Goal: Transaction & Acquisition: Purchase product/service

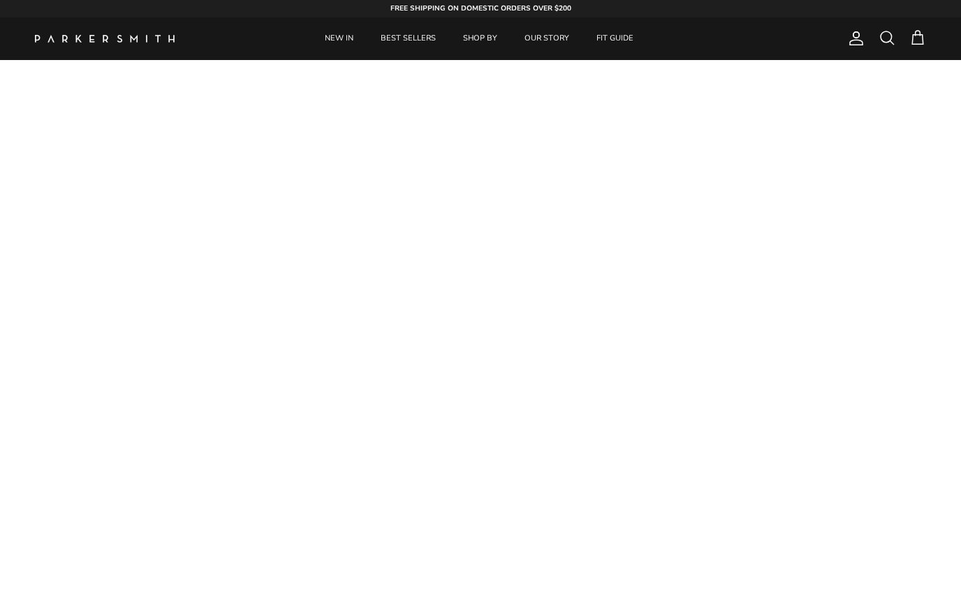
click at [341, 40] on link "NEW IN" at bounding box center [339, 38] width 54 height 43
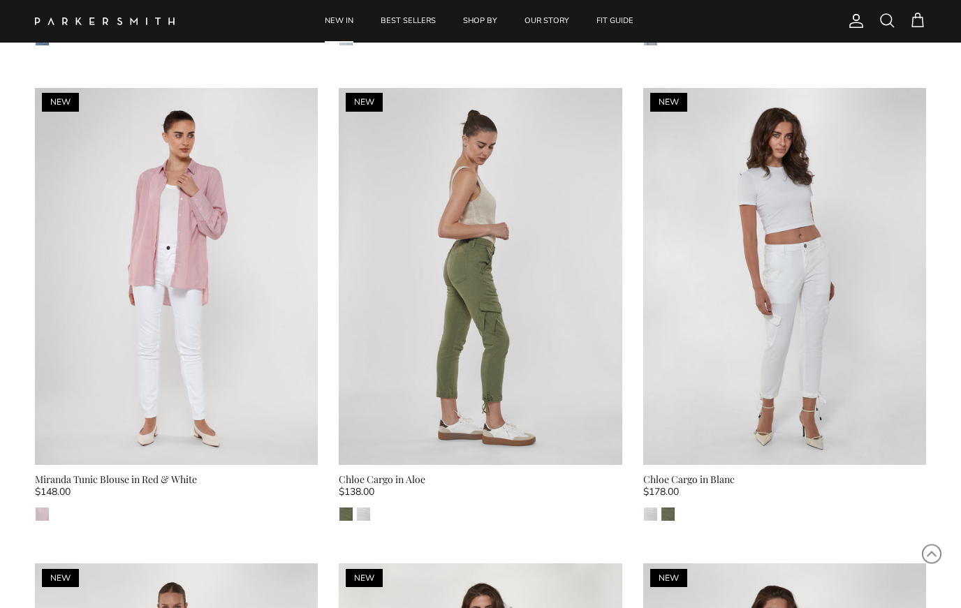
scroll to position [5258, 0]
click at [420, 475] on div "Chloe Cargo in Aloe" at bounding box center [480, 479] width 283 height 15
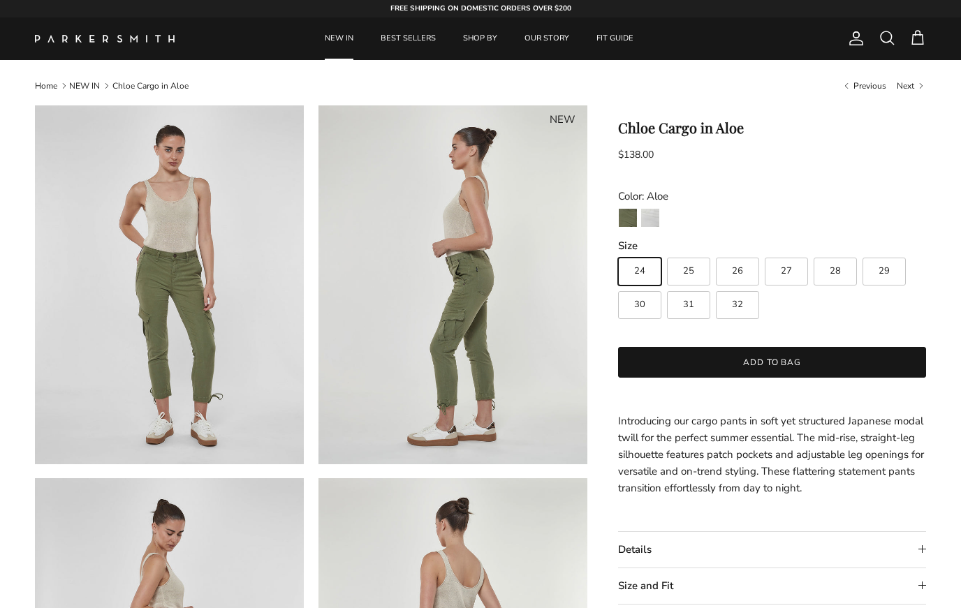
click at [656, 219] on img "Blanc" at bounding box center [650, 218] width 18 height 18
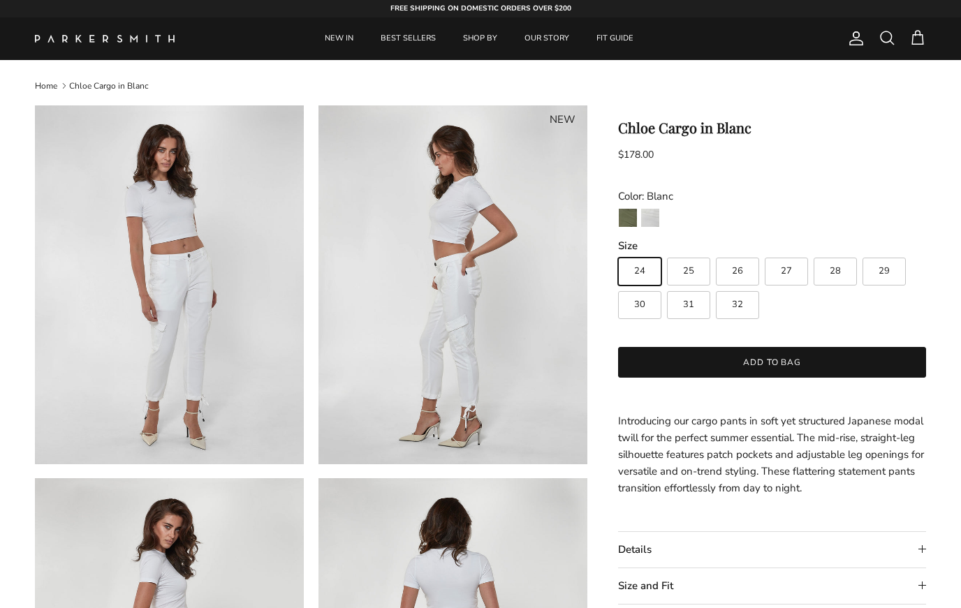
click at [626, 219] on img "Aloe" at bounding box center [628, 218] width 18 height 18
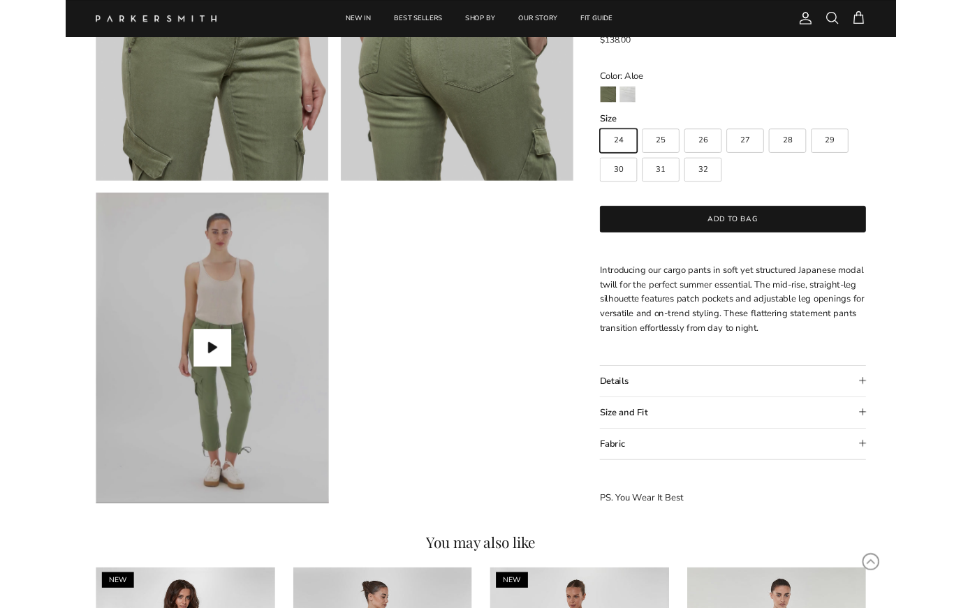
scroll to position [1055, 0]
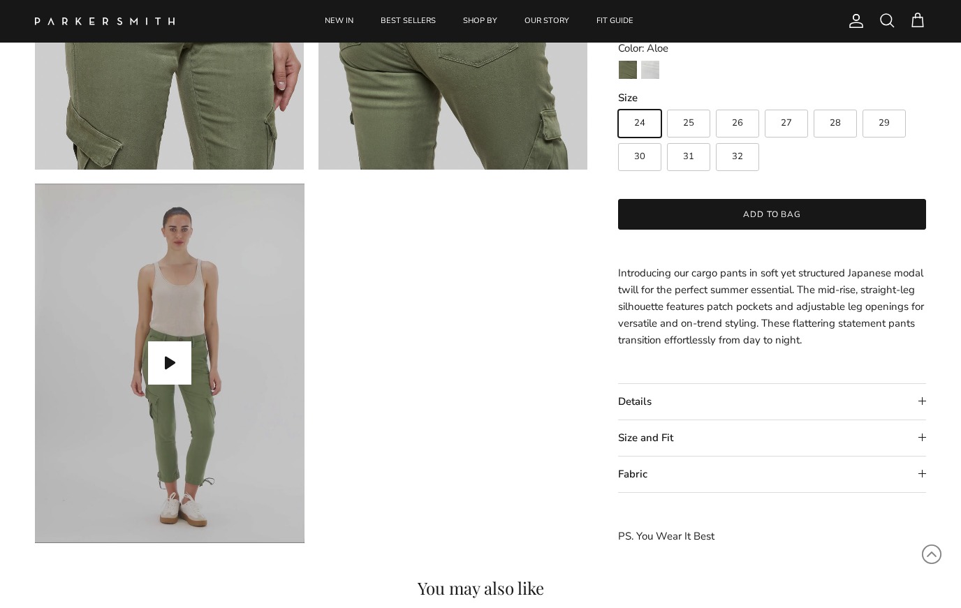
click at [169, 358] on button "Play video" at bounding box center [169, 362] width 43 height 43
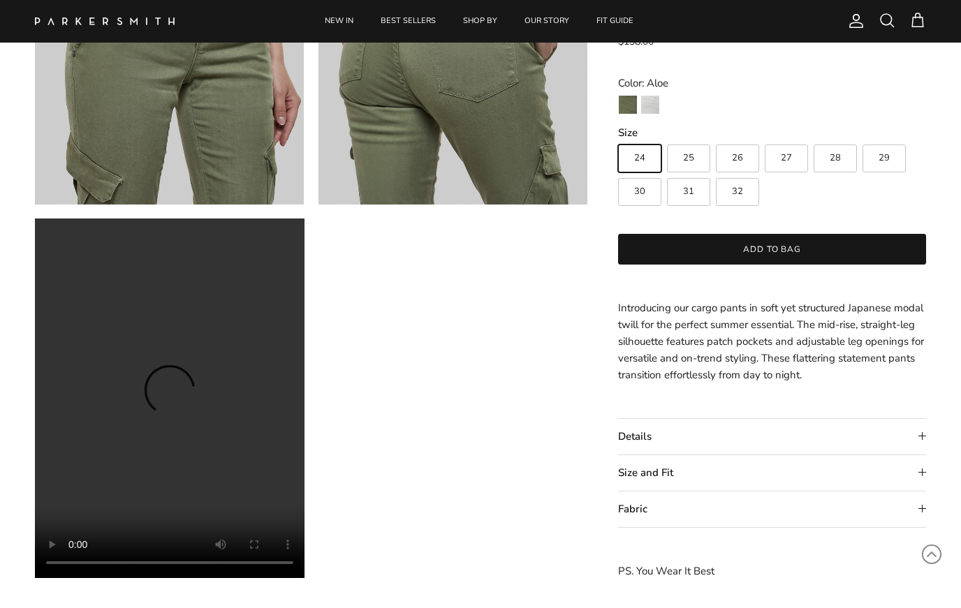
scroll to position [1016, 0]
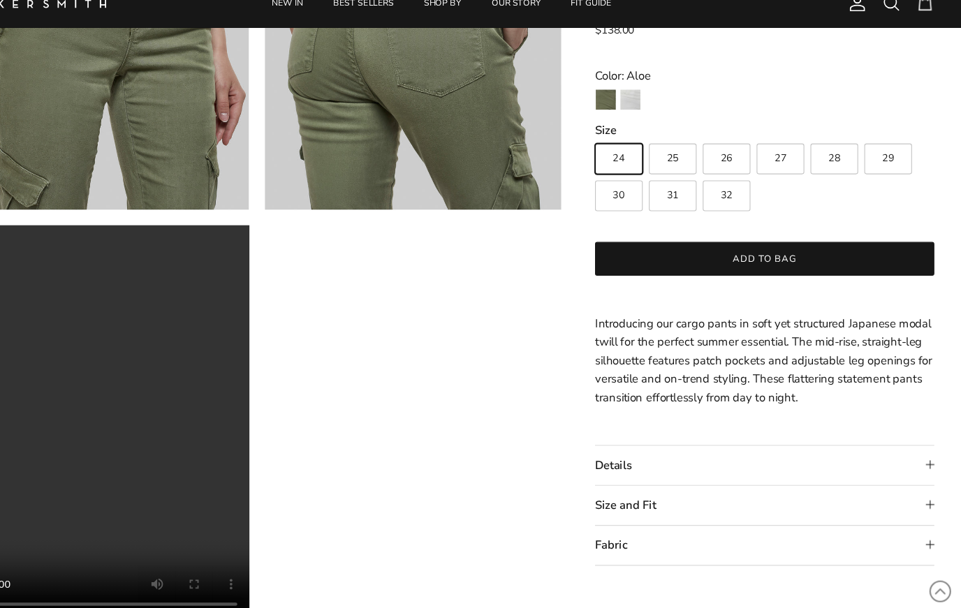
click at [845, 422] on summary "Details" at bounding box center [772, 440] width 308 height 36
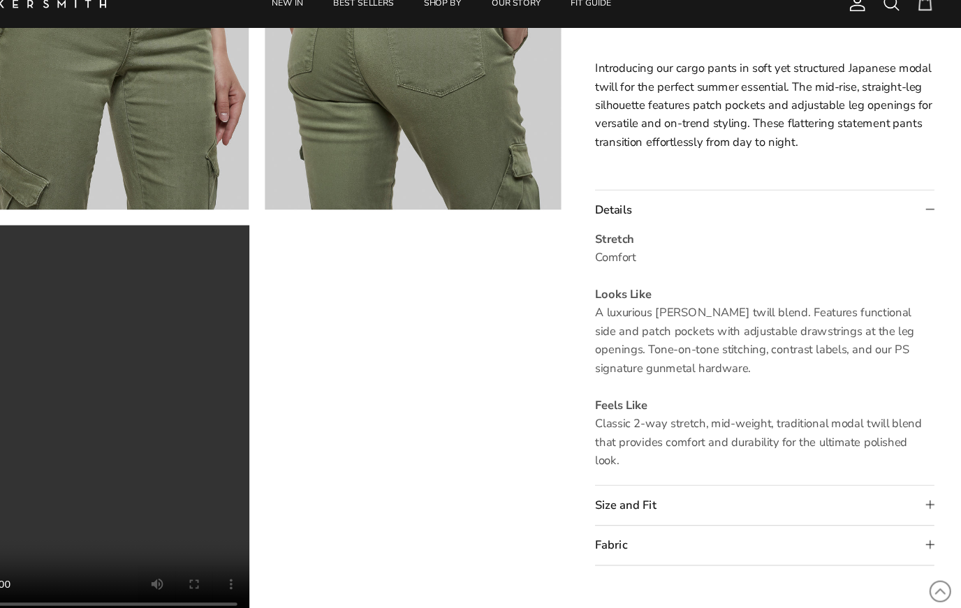
click at [845, 459] on summary "Size and Fit" at bounding box center [772, 477] width 308 height 36
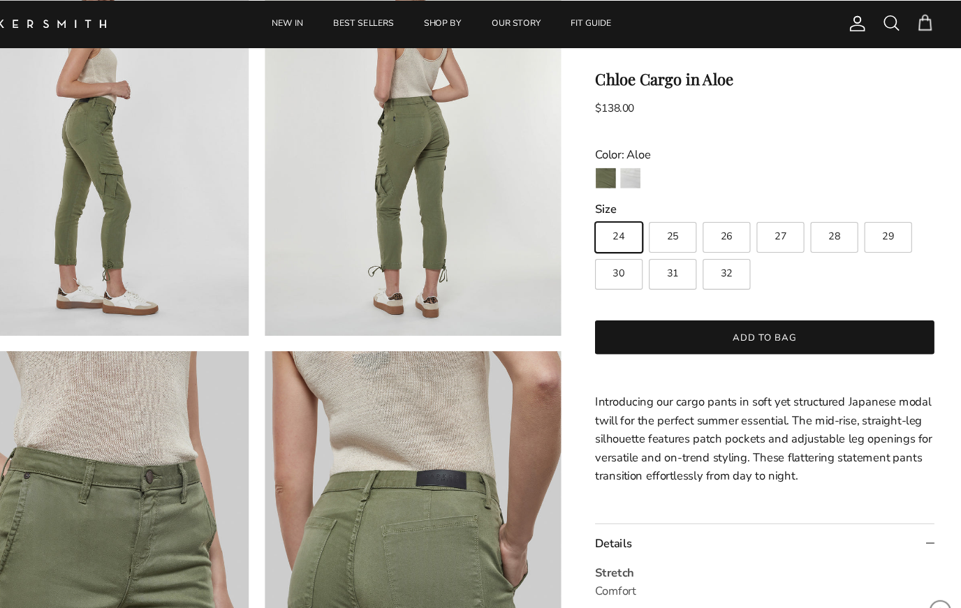
scroll to position [545, 0]
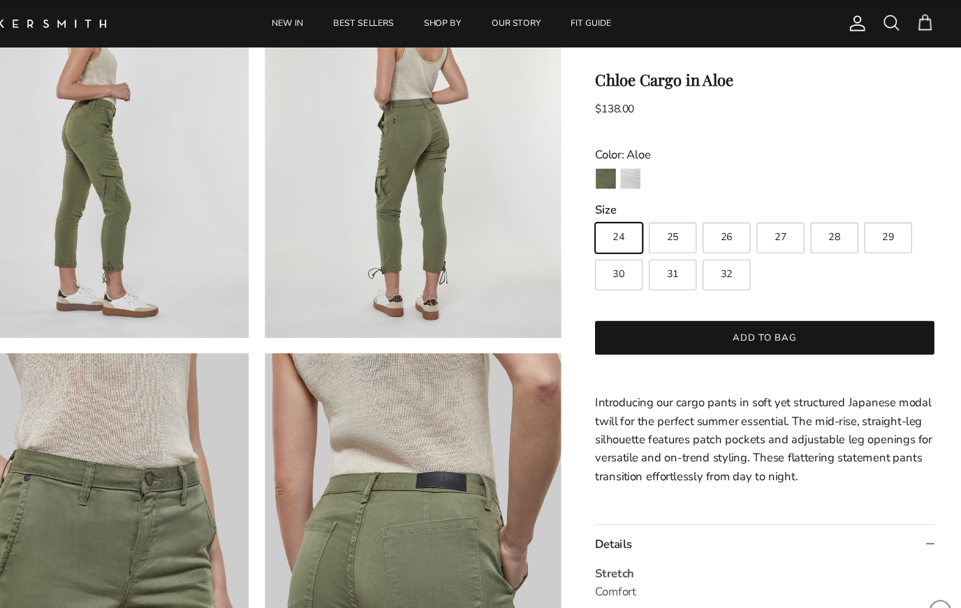
click at [811, 471] on div "Chloe Cargo in Aloe $138.00 Unit price / Unavailable Color: Aloe Aloe Blanc Siz…" at bounding box center [772, 507] width 308 height 886
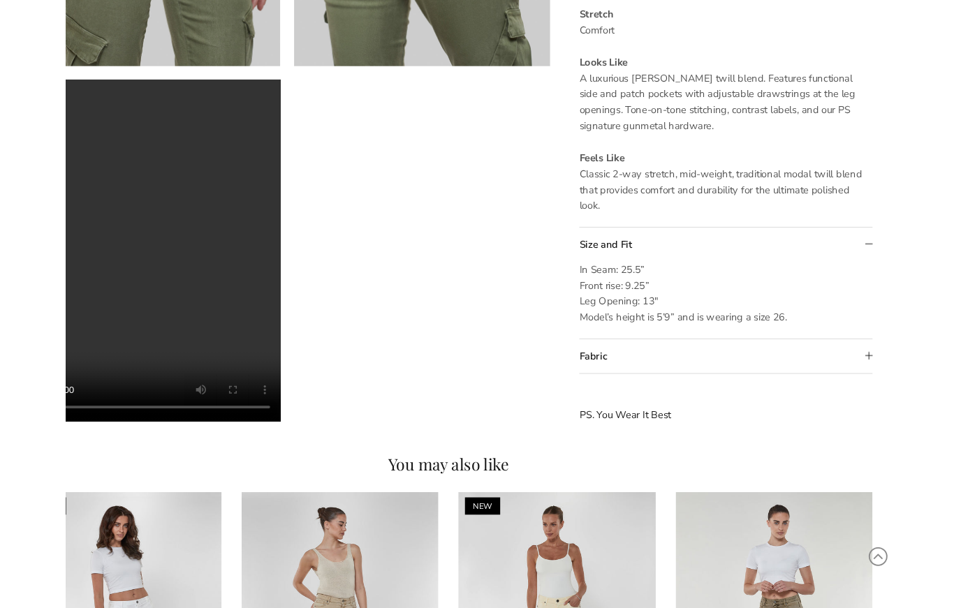
scroll to position [1097, 0]
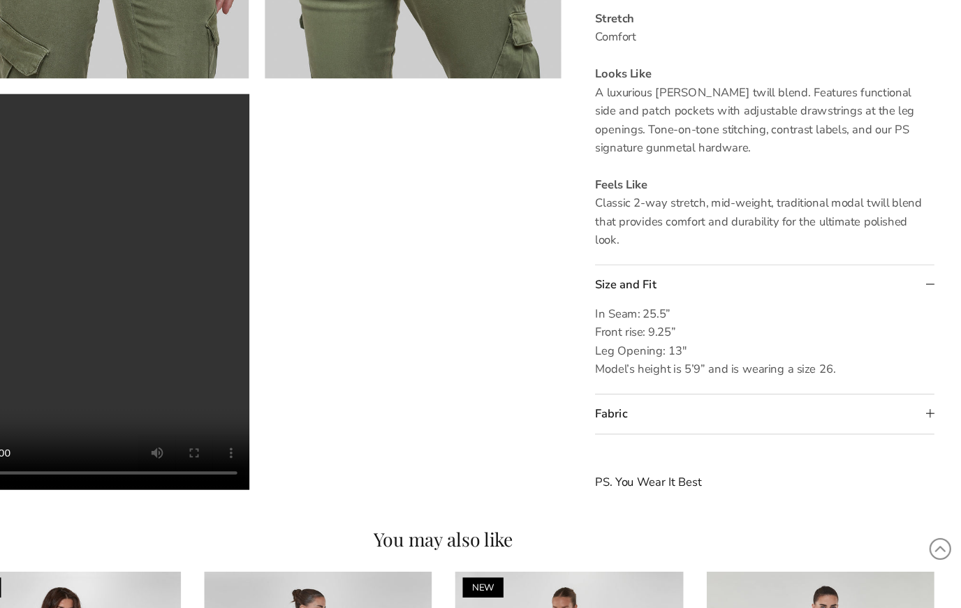
click at [845, 414] on summary "Fabric" at bounding box center [772, 432] width 308 height 36
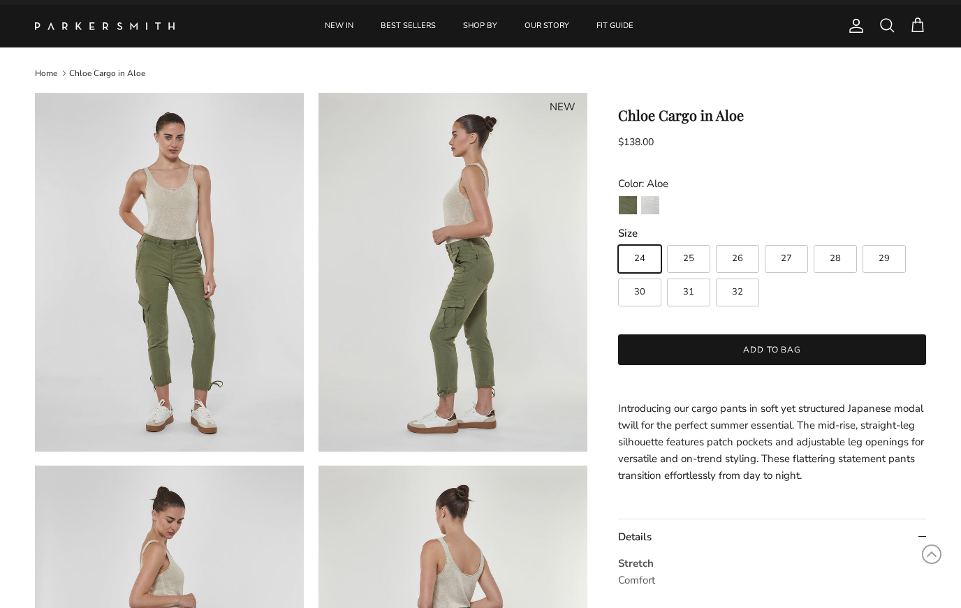
scroll to position [0, 0]
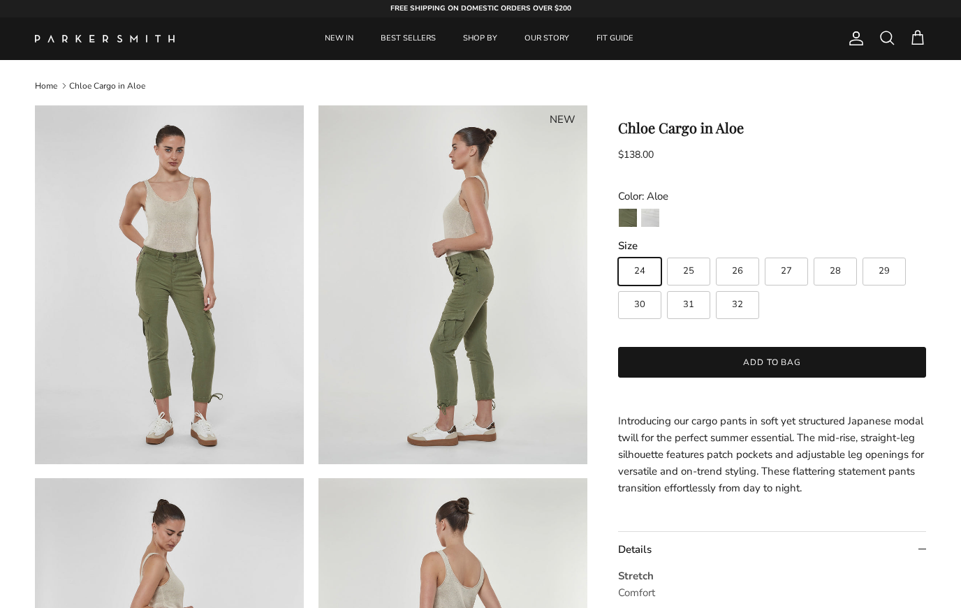
click at [653, 219] on img "Blanc" at bounding box center [650, 218] width 18 height 18
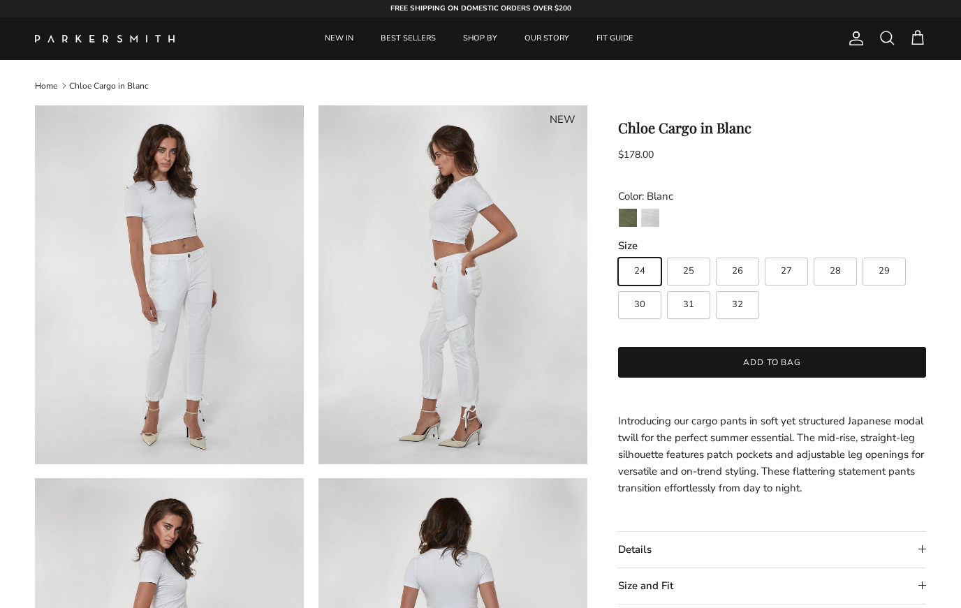
click at [625, 219] on img "Aloe" at bounding box center [628, 218] width 18 height 18
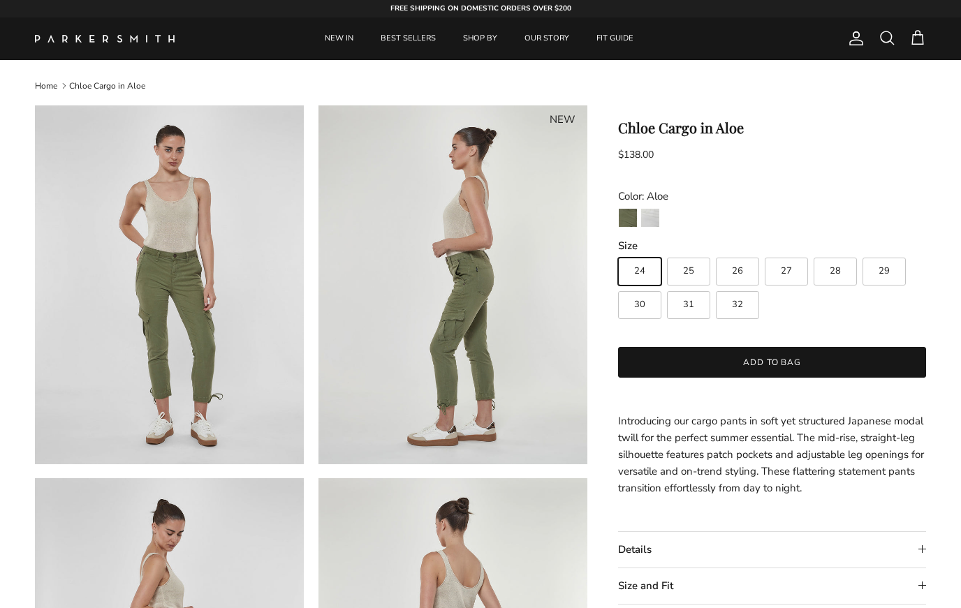
click at [265, 341] on img at bounding box center [169, 284] width 269 height 359
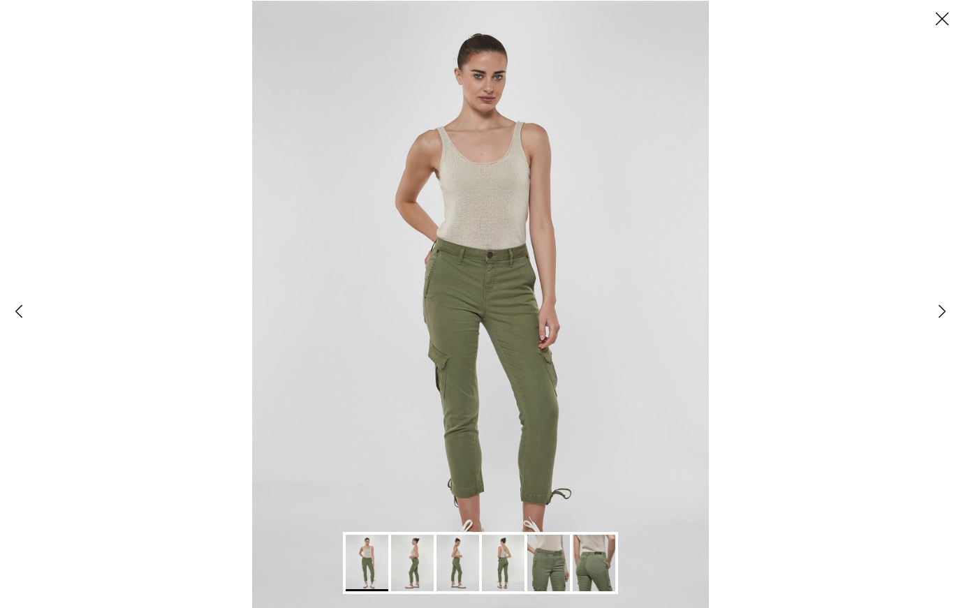
click at [414, 565] on img "Gallery Viewer" at bounding box center [412, 563] width 43 height 57
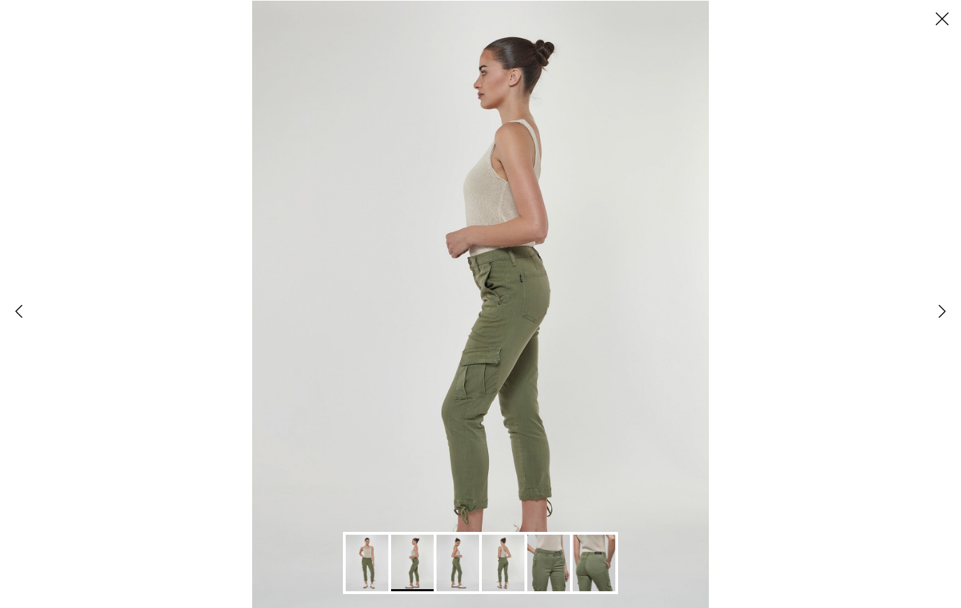
click at [471, 569] on img "Gallery Viewer" at bounding box center [457, 563] width 43 height 57
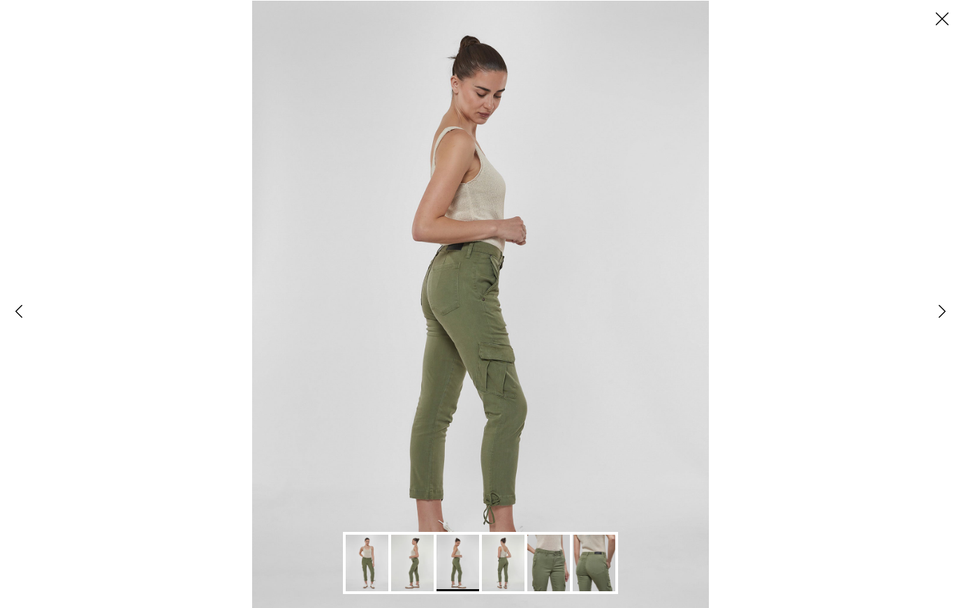
click at [505, 575] on img "Gallery Viewer" at bounding box center [503, 563] width 43 height 57
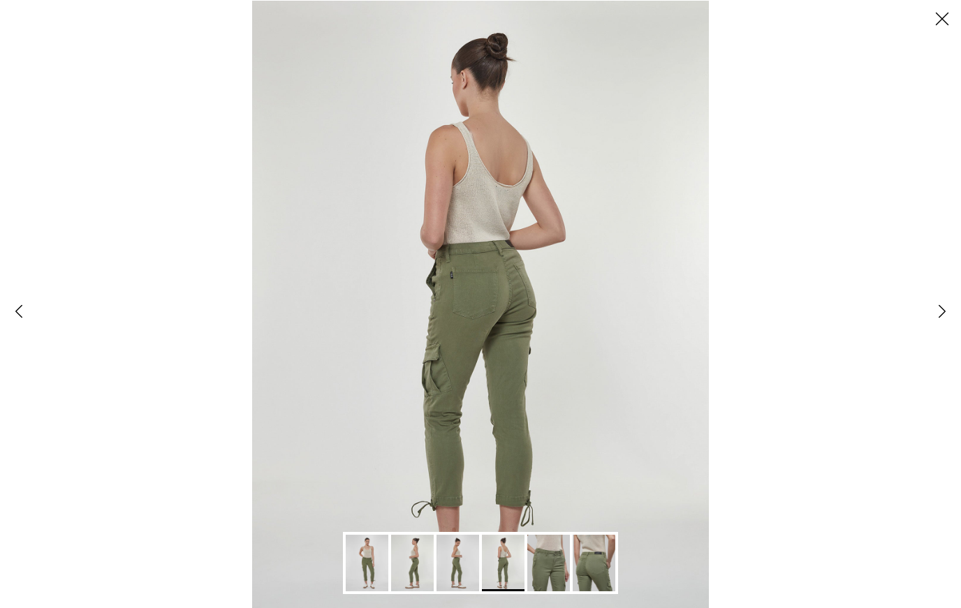
click at [544, 584] on img "Gallery Viewer" at bounding box center [548, 563] width 43 height 57
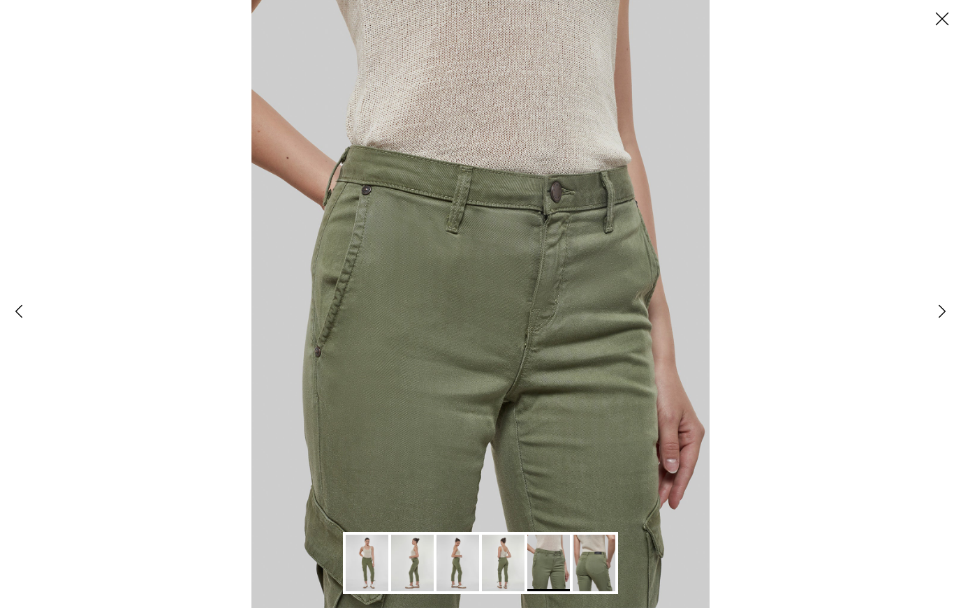
click at [942, 13] on button "Close" at bounding box center [942, 19] width 38 height 38
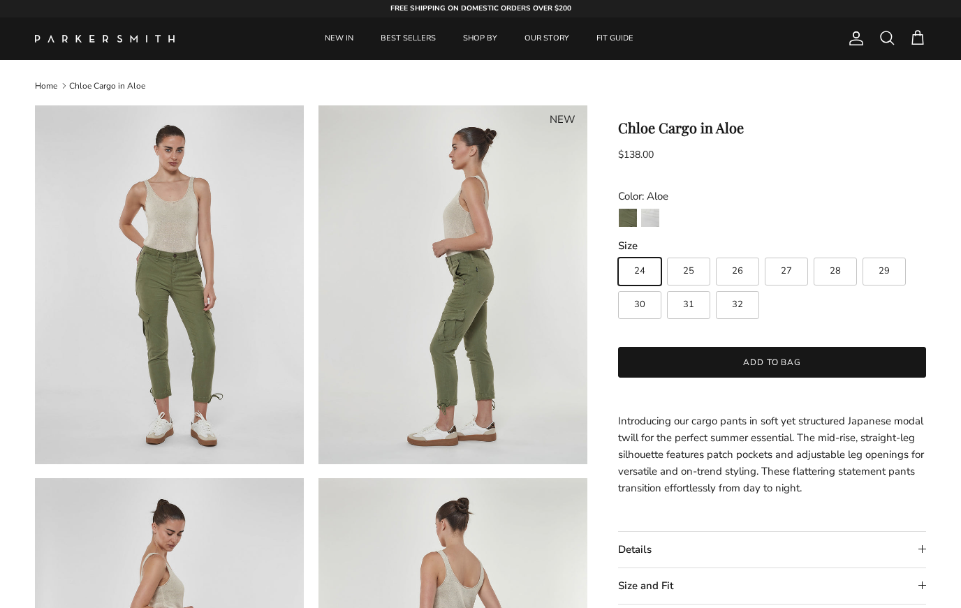
click at [837, 284] on label "28" at bounding box center [834, 272] width 43 height 28
click at [618, 252] on input "28" at bounding box center [617, 251] width 1 height 1
radio input "true"
click at [779, 364] on button "Add to bag" at bounding box center [772, 362] width 308 height 31
